Goal: Task Accomplishment & Management: Complete application form

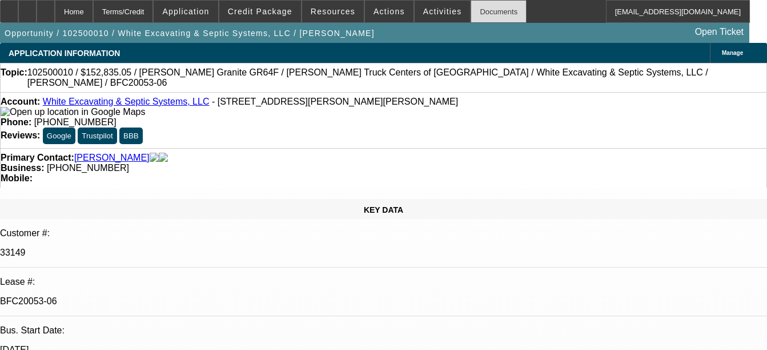
select select "0.1"
select select "0"
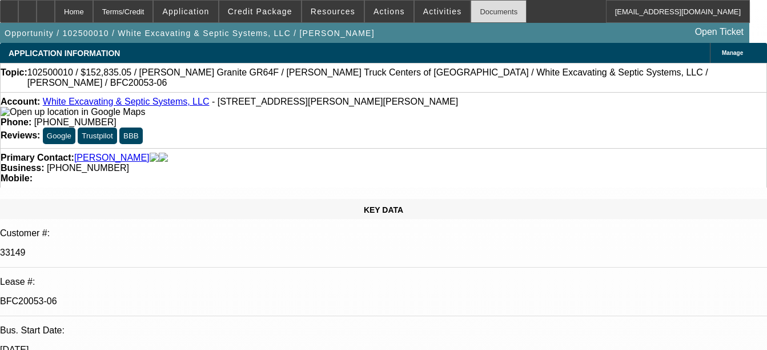
select select "0"
select select "1"
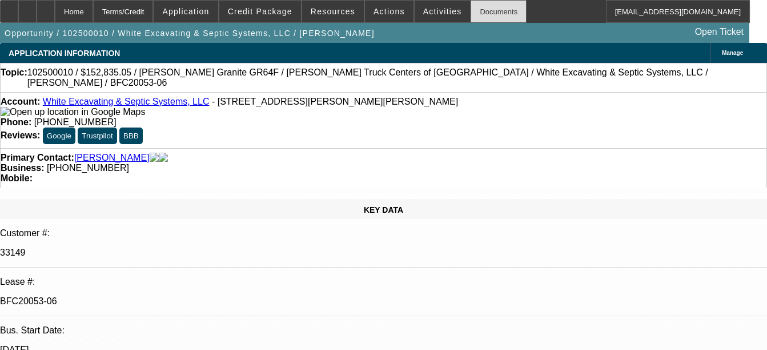
select select "1"
select select "6"
select select "1"
select select "6"
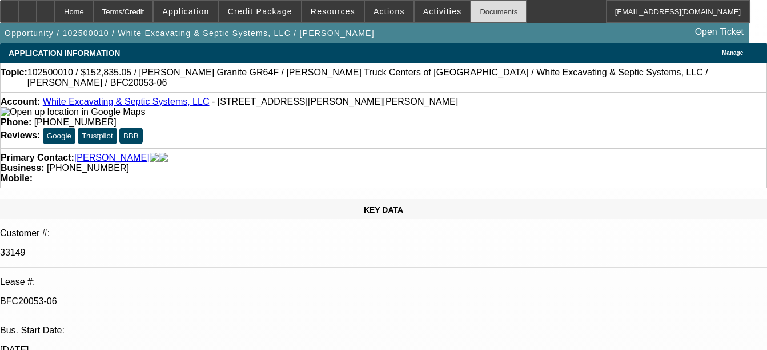
select select "1"
select select "6"
select select "1"
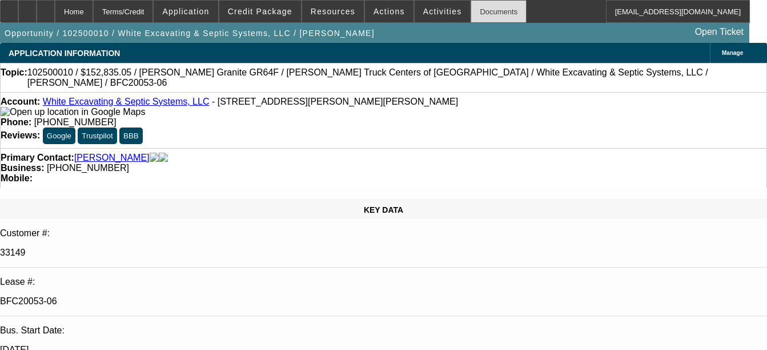
select select "6"
click at [483, 16] on div "Documents" at bounding box center [499, 11] width 56 height 23
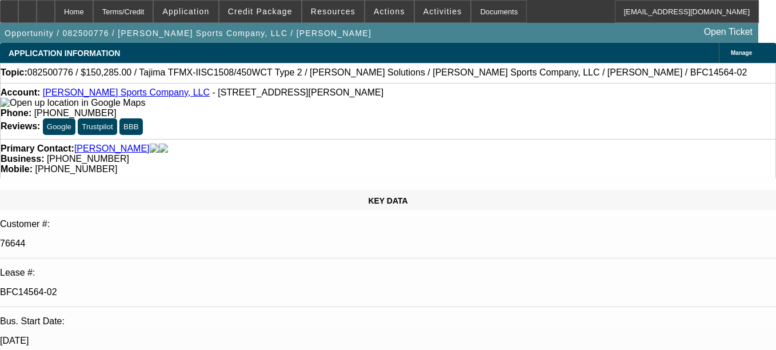
select select "0"
select select "2"
select select "0"
select select "2"
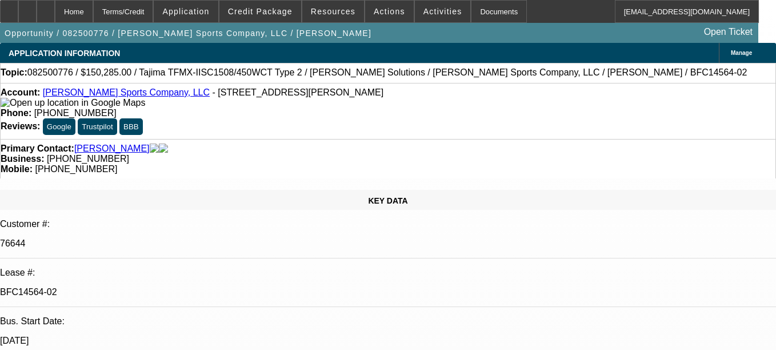
select select "0"
select select "2"
select select "0"
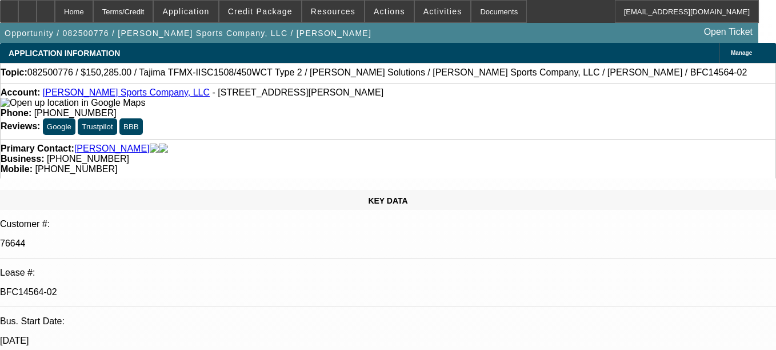
select select "2"
select select "0"
select select "1"
select select "2"
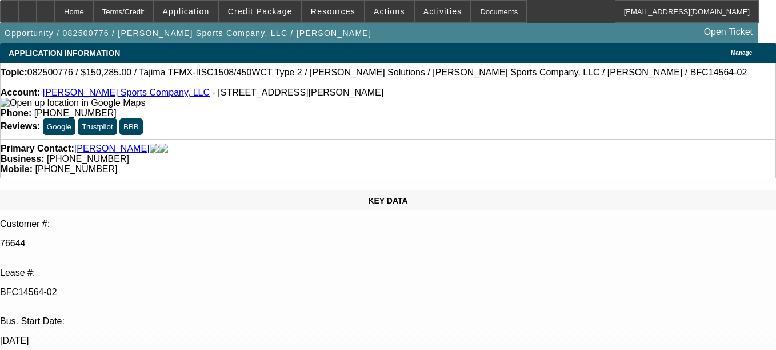
select select "1"
select select "2"
select select "1"
select select "2"
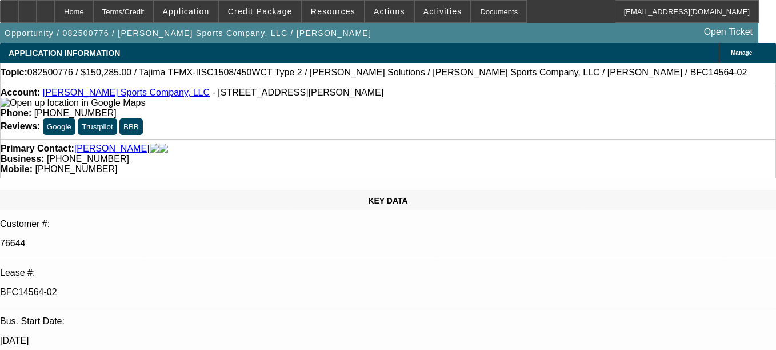
select select "2"
select select "1"
select select "2"
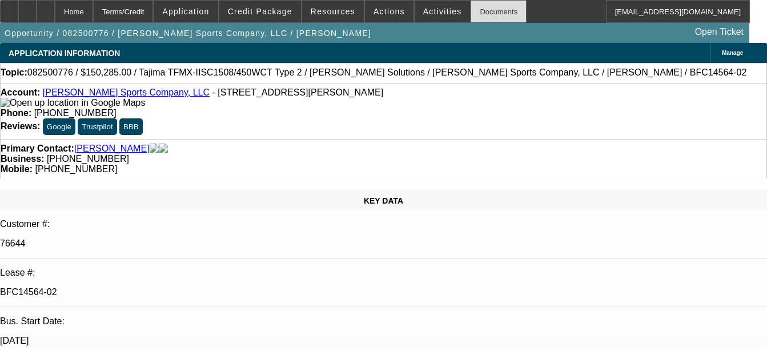
click at [479, 13] on div "Documents" at bounding box center [499, 11] width 56 height 23
